Goal: Transaction & Acquisition: Purchase product/service

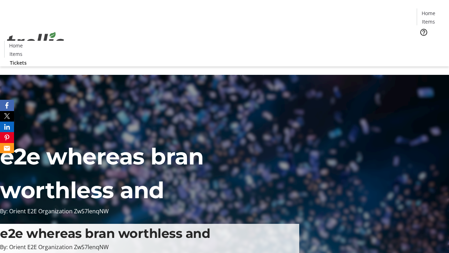
click at [423, 41] on span "Tickets" at bounding box center [431, 44] width 17 height 7
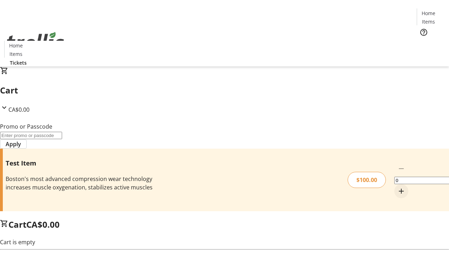
click at [397, 187] on mat-icon "Increment by one" at bounding box center [401, 191] width 8 height 8
type input "1"
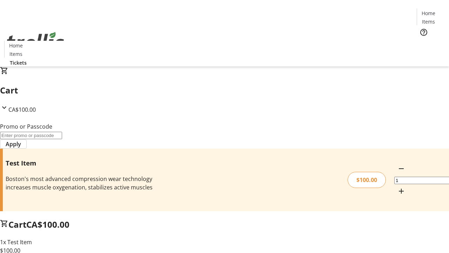
type input "PERCENT"
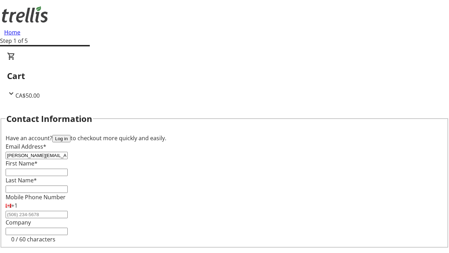
type input "[PERSON_NAME][EMAIL_ADDRESS][DOMAIN_NAME]"
type input "[PERSON_NAME]"
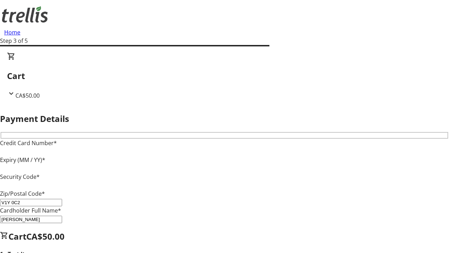
type input "V1Y 0C2"
